Goal: Navigation & Orientation: Find specific page/section

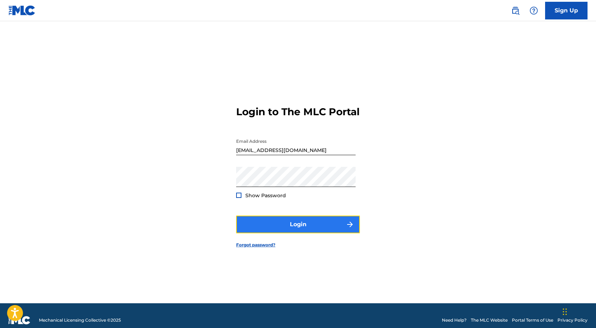
click at [254, 230] on button "Login" at bounding box center [298, 225] width 124 height 18
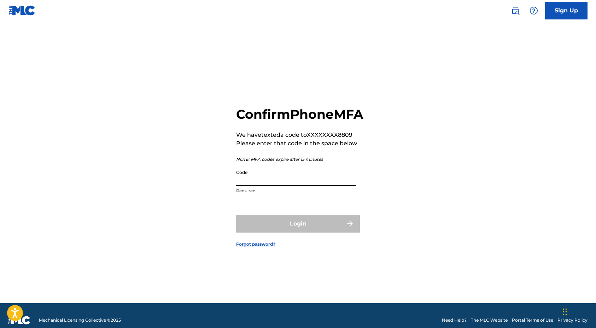
click at [268, 186] on input "Code" at bounding box center [295, 176] width 119 height 20
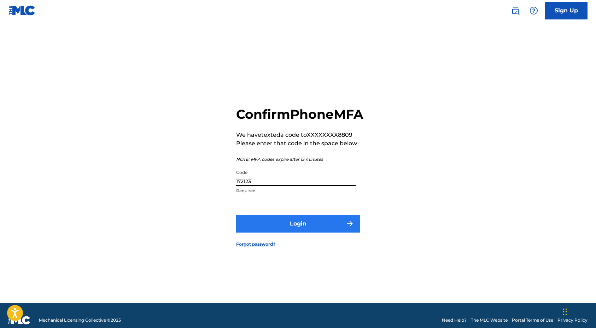
type input "172123"
click at [265, 233] on button "Login" at bounding box center [298, 224] width 124 height 18
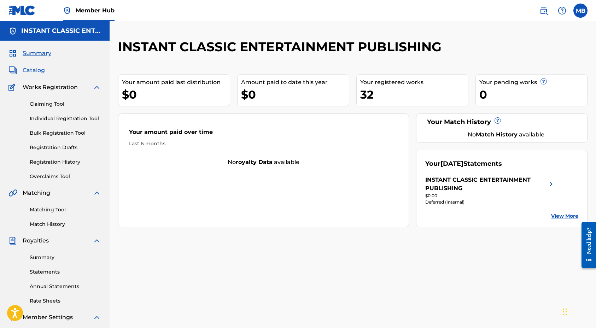
click at [33, 70] on span "Catalog" at bounding box center [34, 70] width 22 height 8
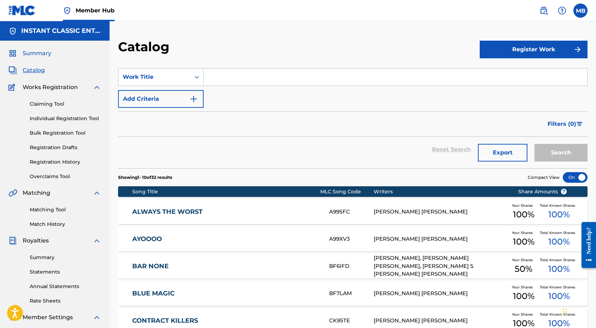
click at [43, 56] on span "Summary" at bounding box center [37, 53] width 29 height 8
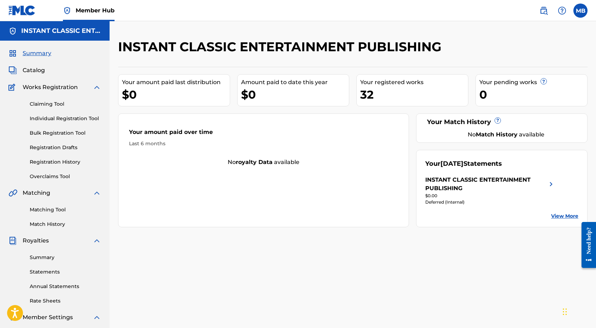
click at [183, 33] on div "INSTANT CLASSIC ENTERTAINMENT PUBLISHING Your amount paid last distribution $0 …" at bounding box center [353, 212] width 486 height 383
